Goal: Navigation & Orientation: Find specific page/section

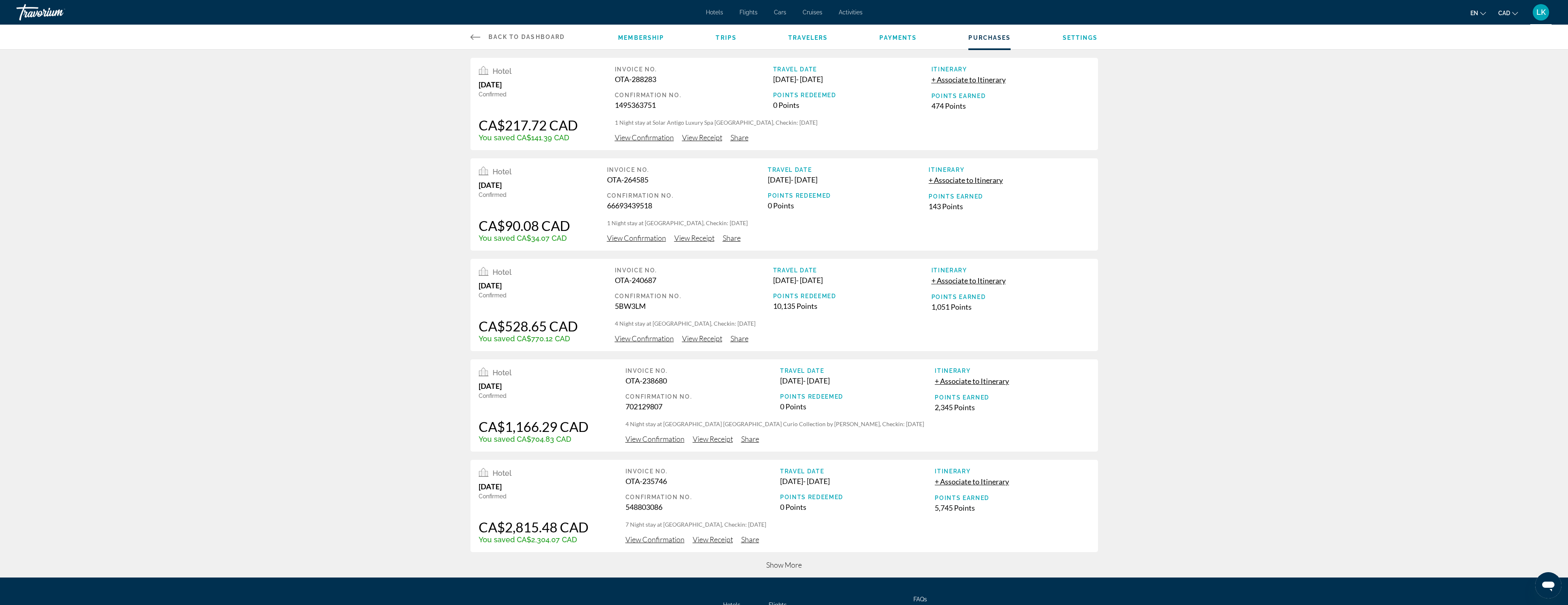
drag, startPoint x: 269, startPoint y: 368, endPoint x: 805, endPoint y: 98, distance: 600.2
click at [268, 368] on div "Hotel [DATE] Confirmed CA$217.72 CAD You saved CA$141.39 CAD Invoice No. OTA-28…" at bounding box center [784, 313] width 1568 height 529
click at [498, 34] on span "Back to Dashboard" at bounding box center [527, 37] width 76 height 7
